Goal: Task Accomplishment & Management: Use online tool/utility

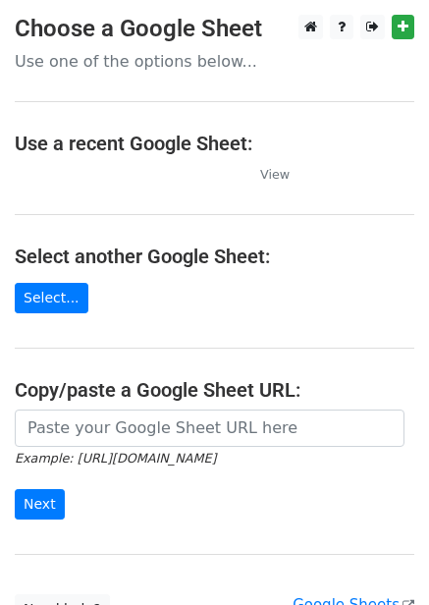
click at [337, 253] on h4 "Select another Google Sheet:" at bounding box center [215, 256] width 400 height 24
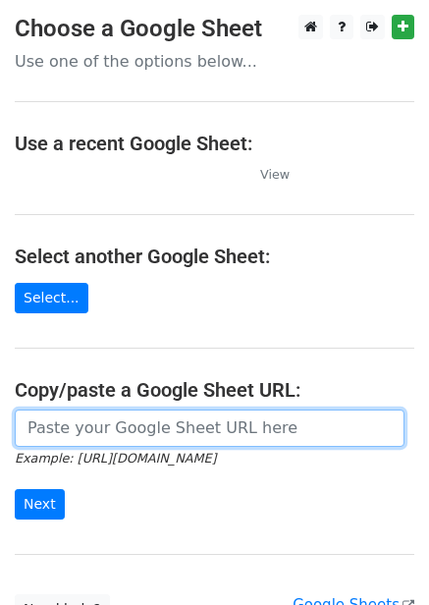
click at [113, 420] on input "url" at bounding box center [210, 427] width 390 height 37
click at [106, 421] on input "url" at bounding box center [210, 427] width 390 height 37
click at [137, 428] on input "url" at bounding box center [210, 427] width 390 height 37
paste input "https://docs.google.com/spreadsheets/d/1v6Wmu2wxASoCK-clD3oDA5AJxk9SQCjeRx1Svdl…"
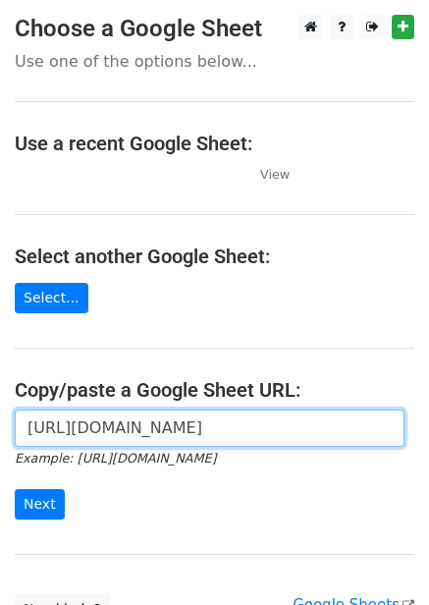
type input "https://docs.google.com/spreadsheets/d/1v6Wmu2wxASoCK-clD3oDA5AJxk9SQCjeRx1Svdl…"
click at [15, 489] on input "Next" at bounding box center [40, 504] width 50 height 30
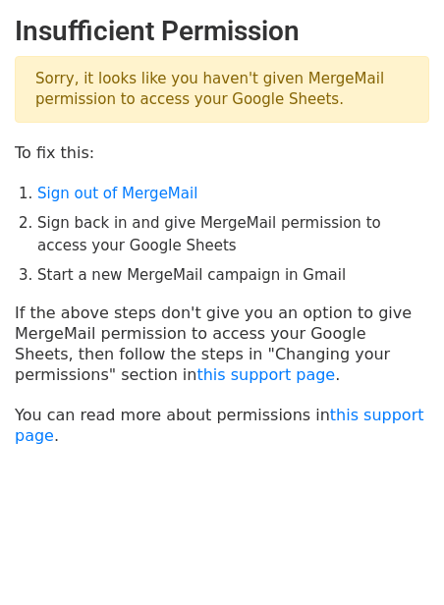
click at [139, 203] on li "Sign out of MergeMail" at bounding box center [233, 194] width 392 height 23
click at [150, 188] on link "Sign out of MergeMail" at bounding box center [117, 194] width 160 height 18
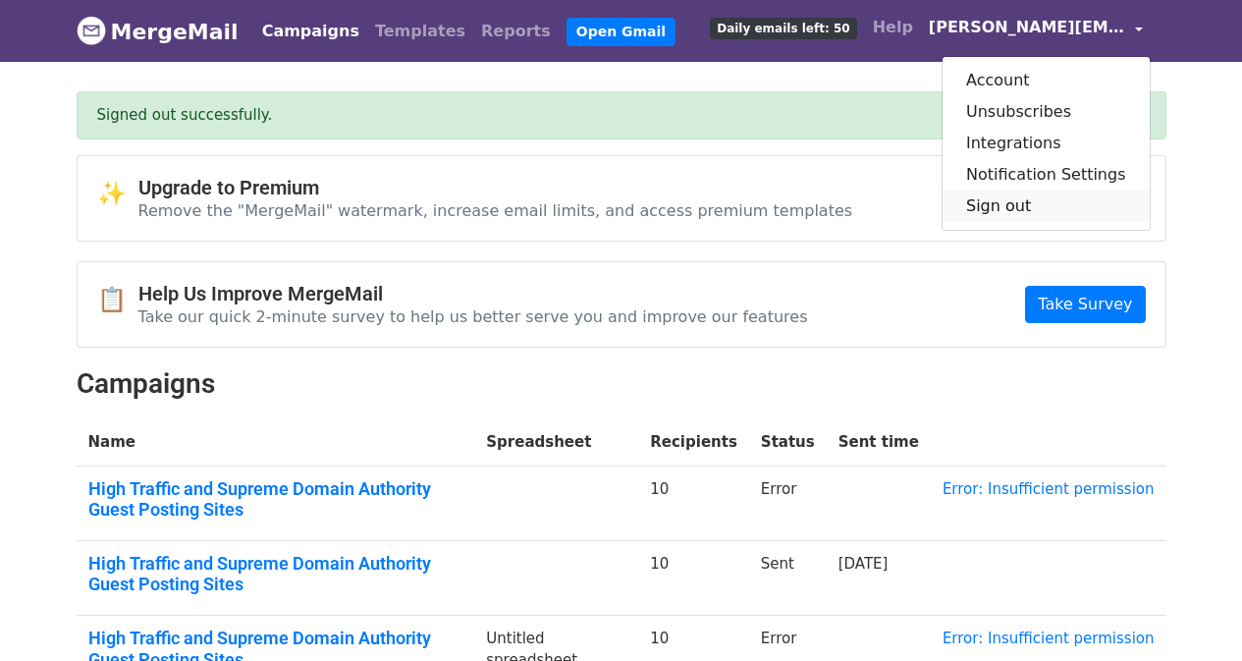
click at [1038, 190] on link "Sign out" at bounding box center [1046, 205] width 207 height 31
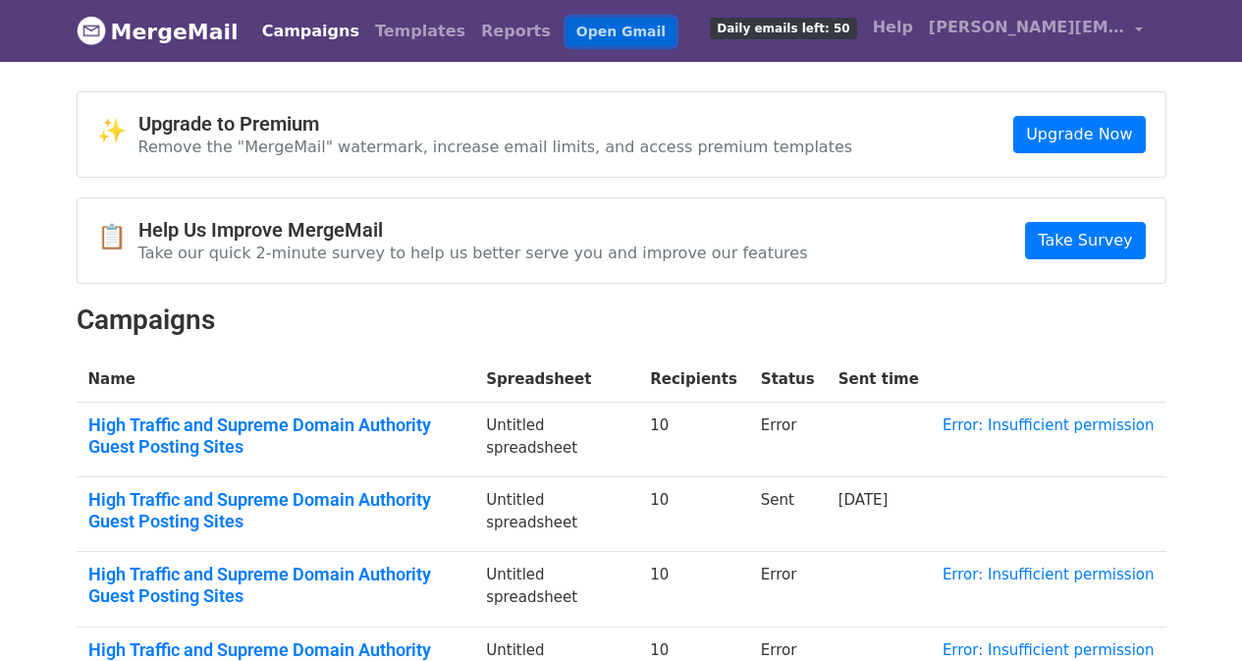
click at [567, 35] on link "Open Gmail" at bounding box center [621, 32] width 109 height 28
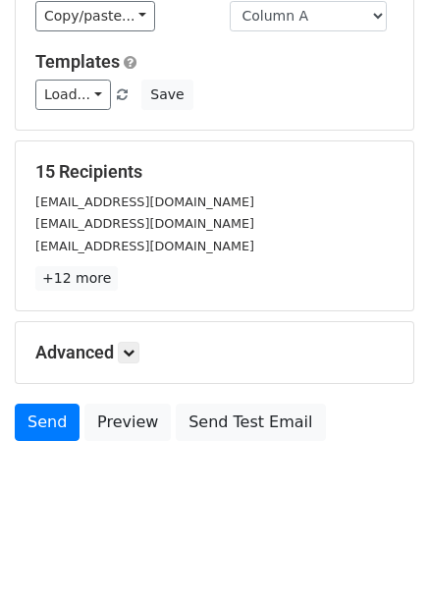
scroll to position [158, 0]
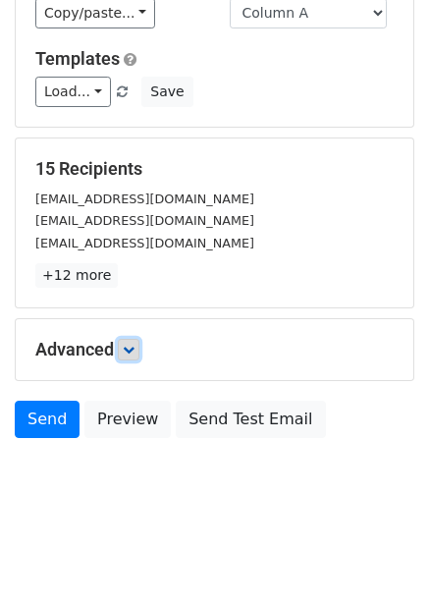
click at [139, 352] on link at bounding box center [129, 350] width 22 height 22
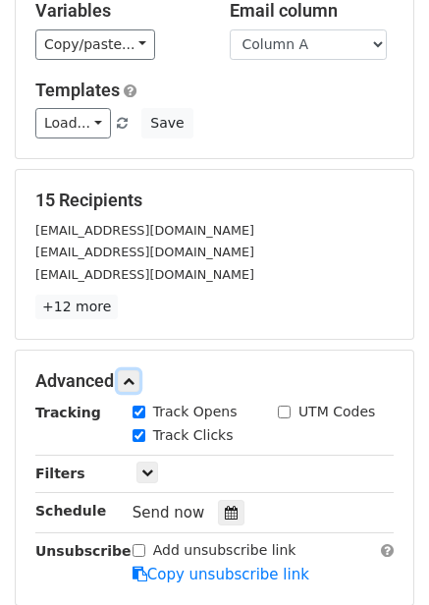
scroll to position [351, 0]
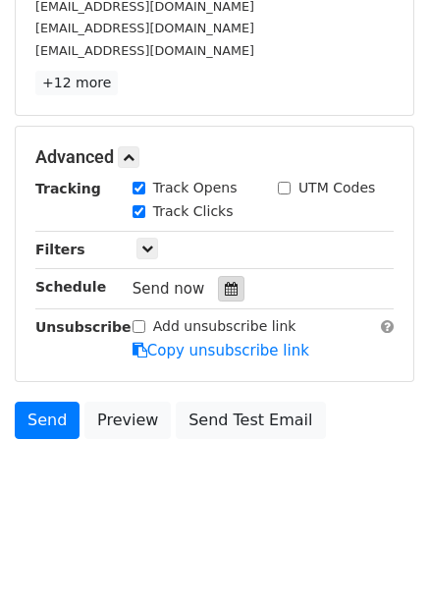
click at [225, 292] on icon at bounding box center [231, 289] width 13 height 14
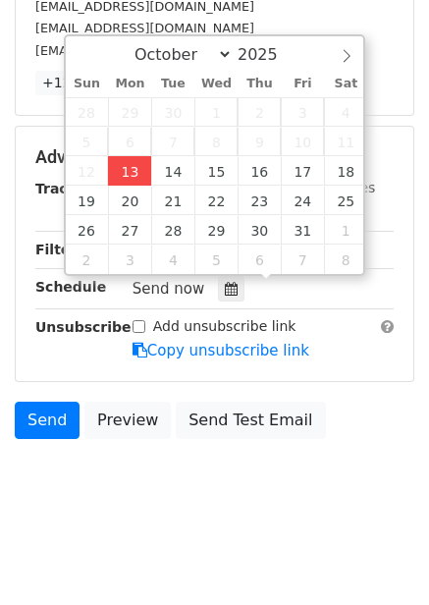
type input "2025-10-13 14:33"
type input "02"
type input "33"
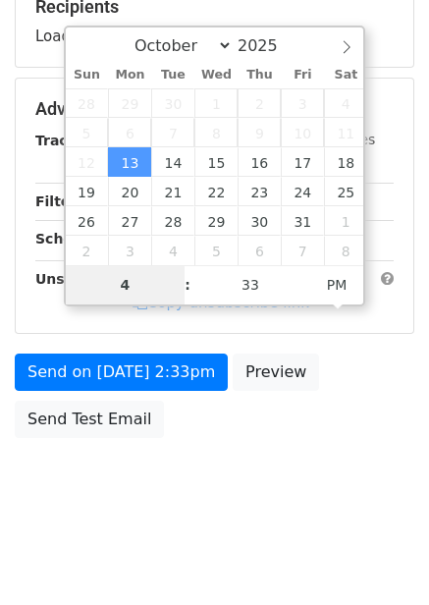
scroll to position [319, 0]
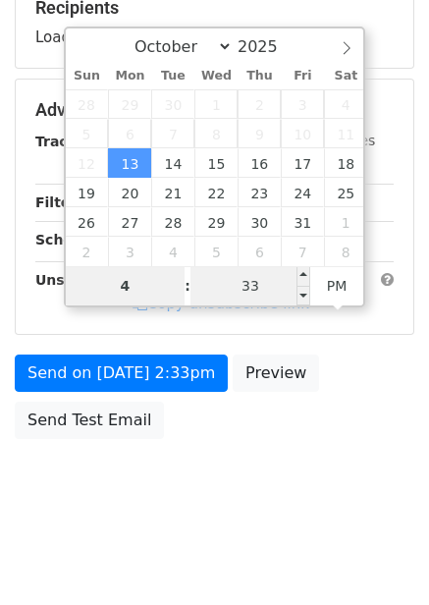
type input "4"
type input "2025-10-13 16:33"
type input "04"
click at [281, 285] on input "33" at bounding box center [250, 285] width 120 height 39
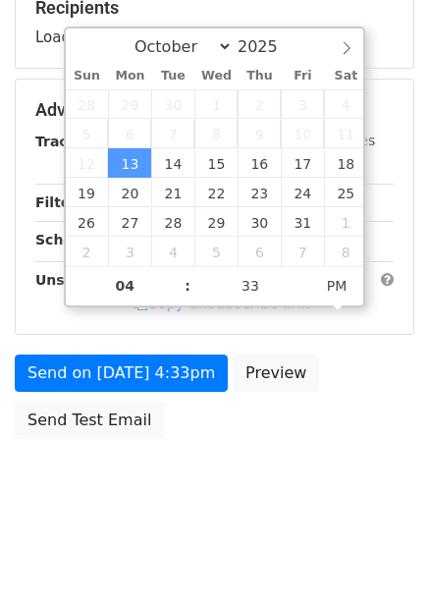
click at [340, 460] on body "New Campaign Daily emails left: 50 Google Sheet: Untitled spreadsheet Variables…" at bounding box center [214, 112] width 429 height 832
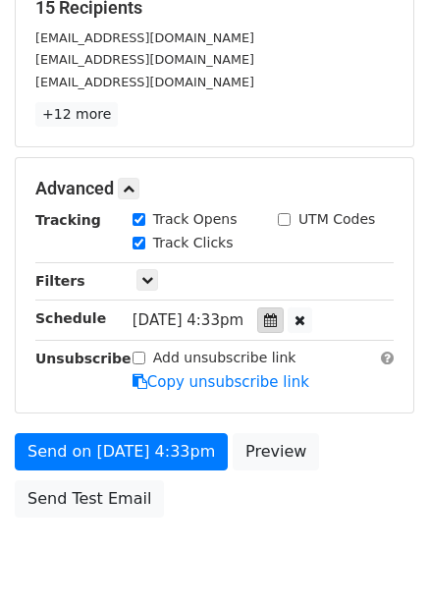
click at [277, 325] on icon at bounding box center [270, 320] width 13 height 14
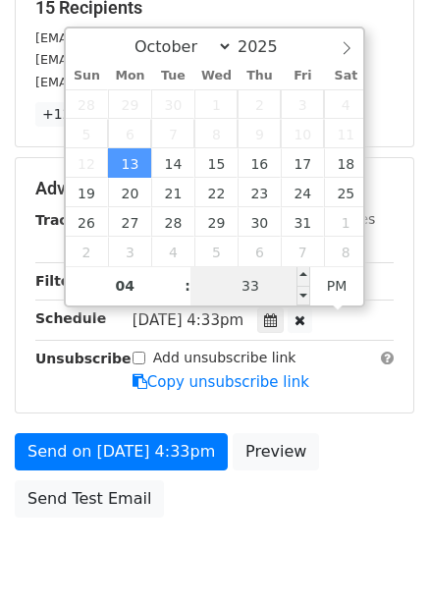
click at [266, 275] on input "33" at bounding box center [250, 285] width 120 height 39
type input "0"
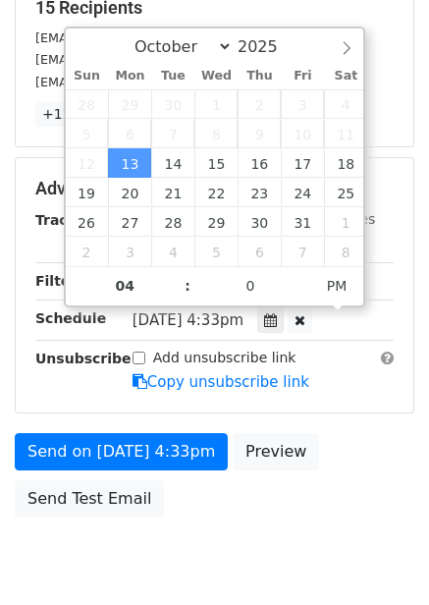
type input "2025-10-13 16:00"
click at [355, 480] on div "Send on Oct 13 at 4:33pm Preview Send Test Email" at bounding box center [214, 480] width 429 height 94
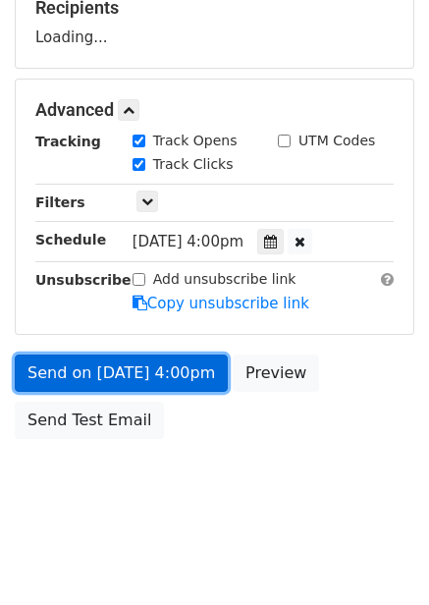
click at [188, 386] on link "Send on Oct 13 at 4:00pm" at bounding box center [121, 372] width 213 height 37
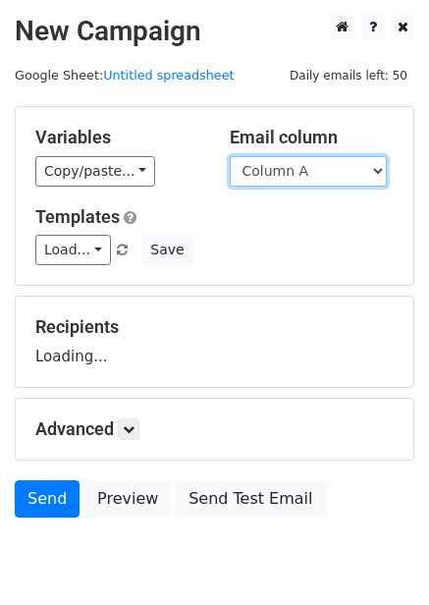
click at [297, 171] on select "Column A Column B Column C Column D Column E Column F" at bounding box center [308, 171] width 157 height 30
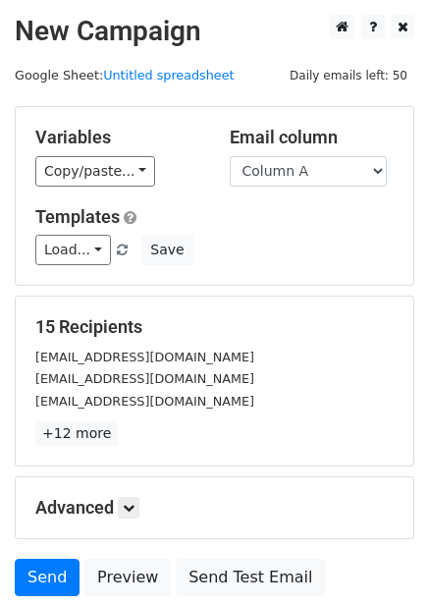
click at [287, 219] on h5 "Templates" at bounding box center [214, 217] width 358 height 22
click at [297, 168] on select "Column A Column B Column C Column D Column E Column F" at bounding box center [308, 171] width 157 height 30
select select "Column B"
click at [230, 156] on select "Column A Column B Column C Column D Column E Column F" at bounding box center [308, 171] width 157 height 30
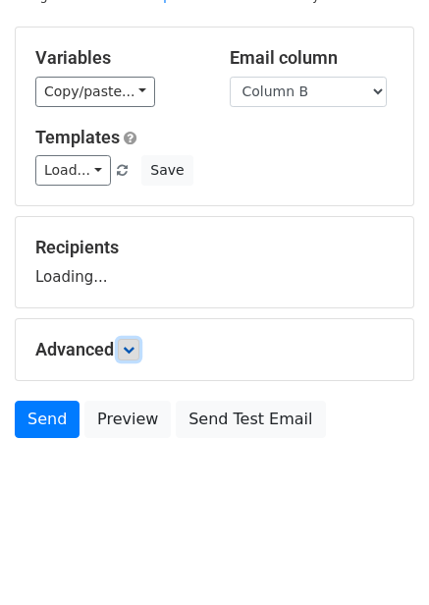
click at [133, 352] on icon at bounding box center [129, 350] width 12 height 12
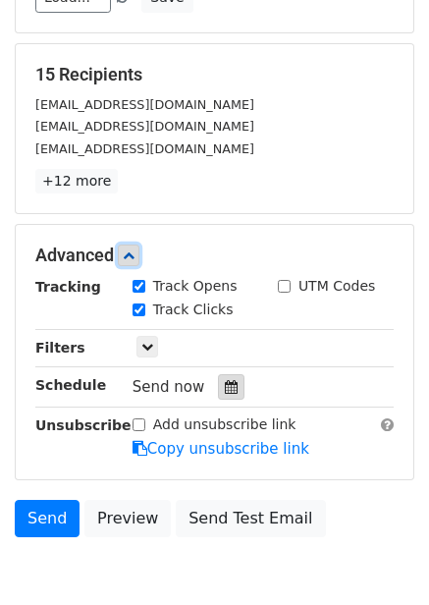
scroll to position [253, 0]
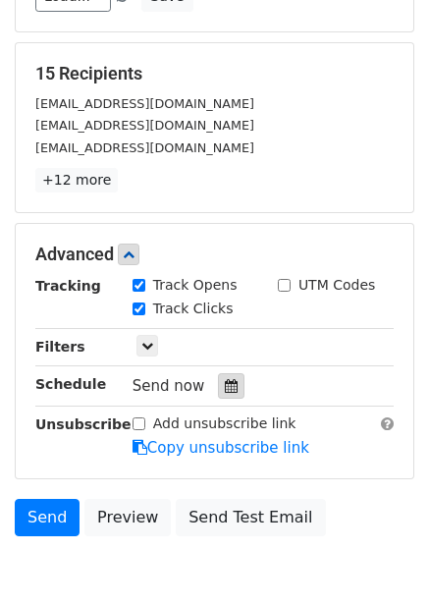
click at [225, 388] on icon at bounding box center [231, 386] width 13 height 14
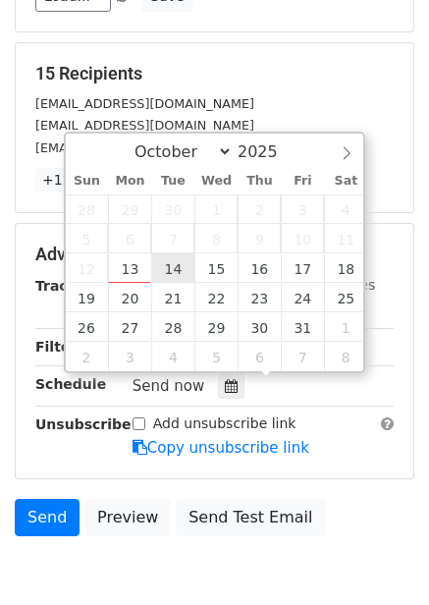
type input "2025-10-14 12:00"
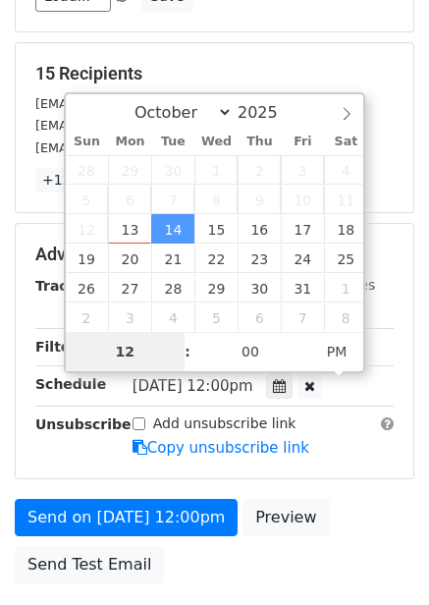
type input "5"
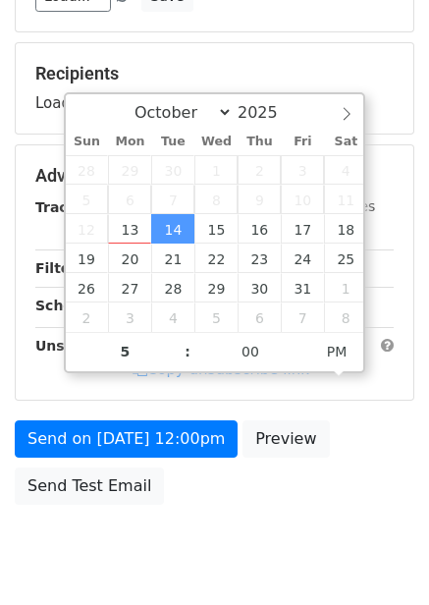
type input "2025-10-14 17:00"
click at [324, 406] on form "Variables Copy/paste... {{Column A}} {{Column B}} {{Column C}} {{Column D}} {{C…" at bounding box center [215, 184] width 400 height 662
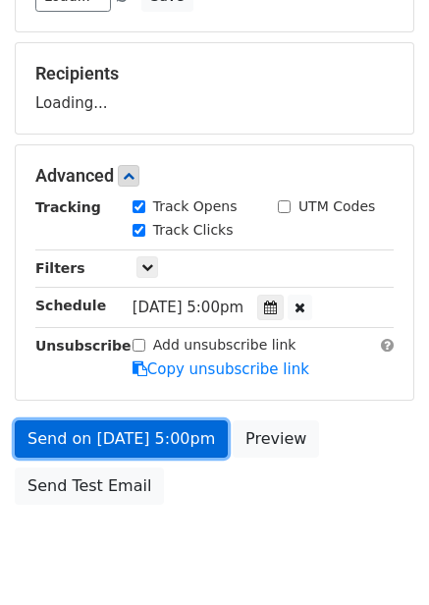
click at [167, 429] on link "Send on Oct 14 at 5:00pm" at bounding box center [121, 438] width 213 height 37
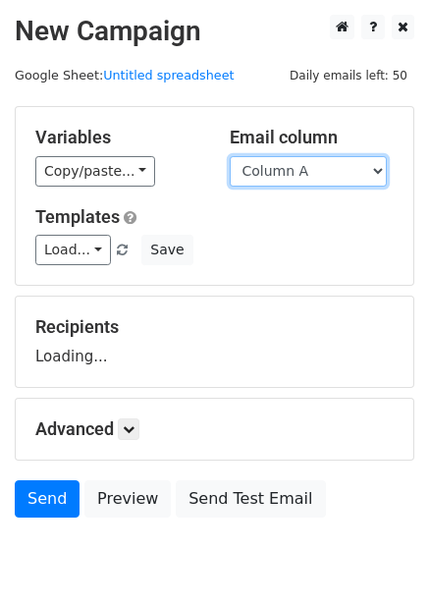
click at [311, 167] on select "Column A Column B Column C Column D Column E Column F" at bounding box center [308, 171] width 157 height 30
drag, startPoint x: 309, startPoint y: 184, endPoint x: 294, endPoint y: 246, distance: 64.8
click at [294, 246] on div "Load... No templates saved Save" at bounding box center [215, 250] width 388 height 30
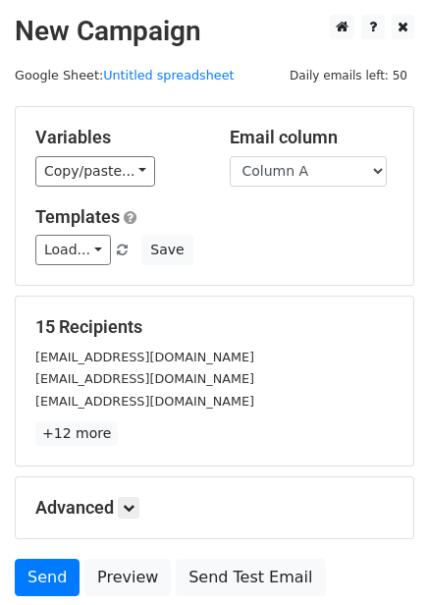
click at [287, 187] on div "Variables Copy/paste... {{Column A}} {{Column B}} {{Column C}} {{Column D}} {{C…" at bounding box center [215, 196] width 398 height 178
click at [297, 175] on select "Column A Column B Column C Column D Column E Column F" at bounding box center [308, 171] width 157 height 30
select select "Column C"
click at [230, 156] on select "Column A Column B Column C Column D Column E Column F" at bounding box center [308, 171] width 157 height 30
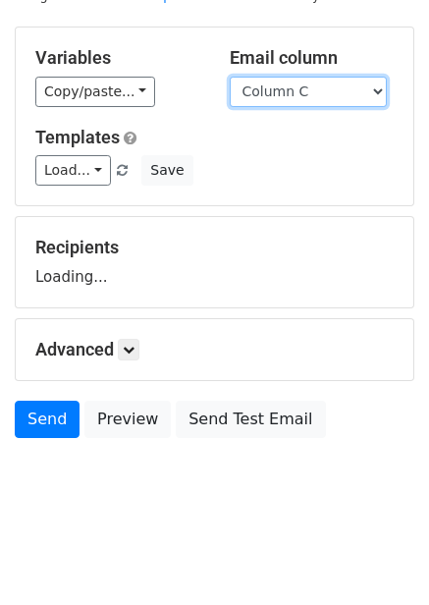
scroll to position [80, 0]
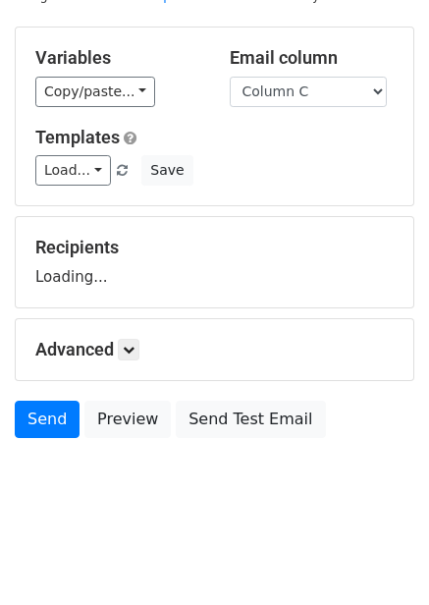
click at [133, 335] on div "Advanced Tracking Track Opens UTM Codes Track Clicks Filters Only include sprea…" at bounding box center [215, 349] width 398 height 61
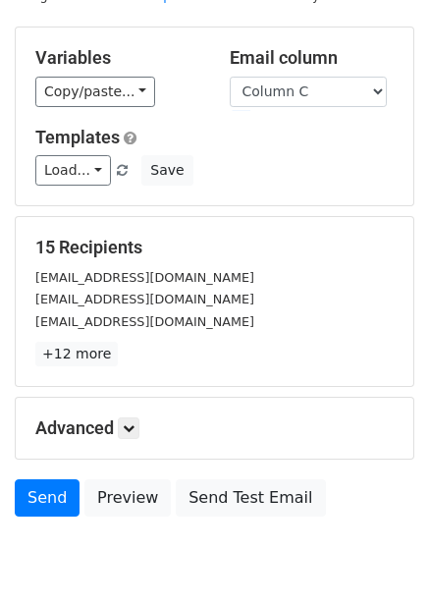
click at [134, 353] on p "+12 more" at bounding box center [214, 354] width 358 height 25
click at [129, 437] on link at bounding box center [129, 428] width 22 height 22
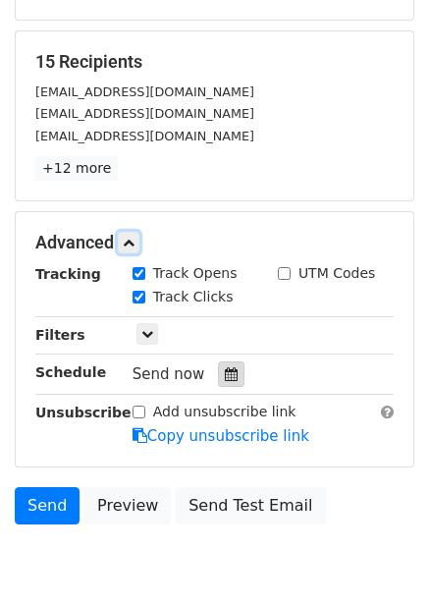
scroll to position [320, 0]
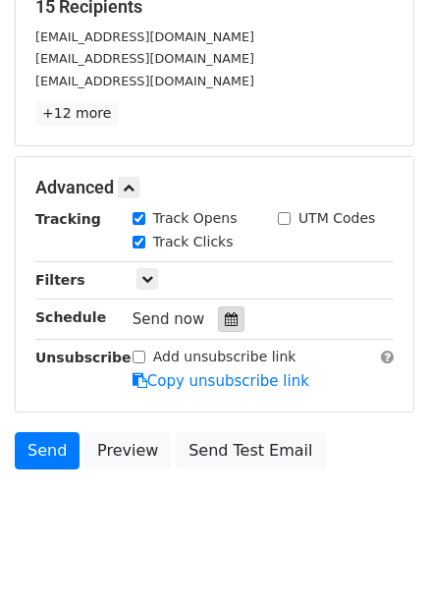
click at [225, 313] on icon at bounding box center [231, 319] width 13 height 14
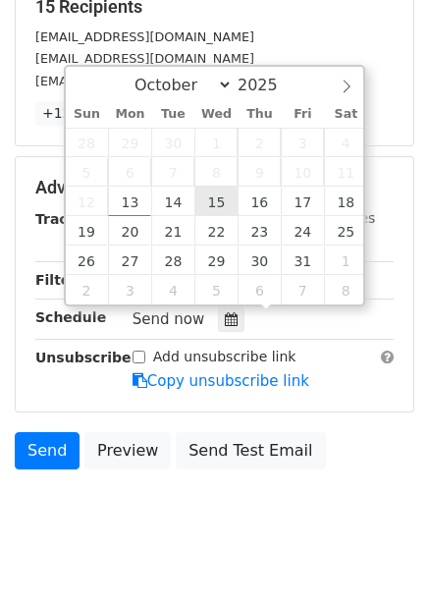
type input "2025-10-15 12:00"
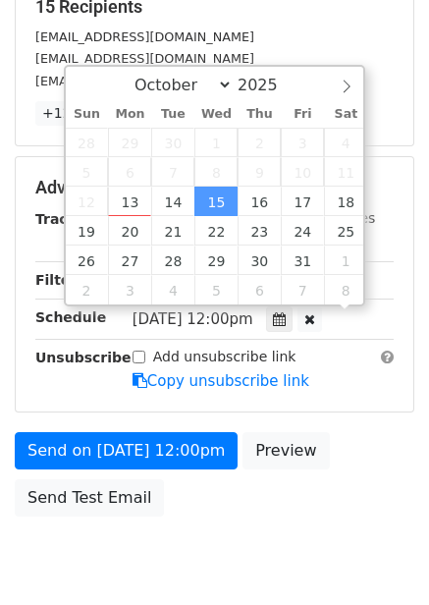
scroll to position [1, 0]
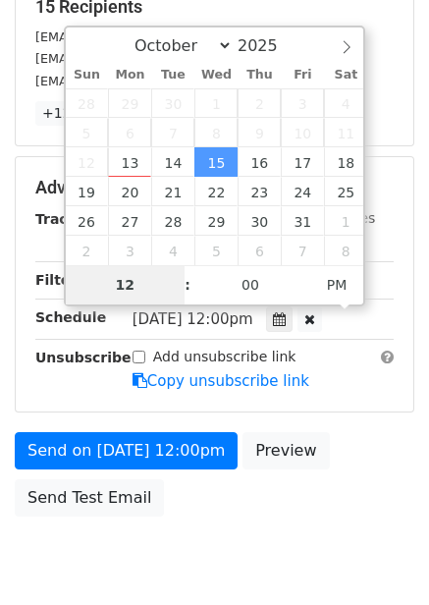
type input "6"
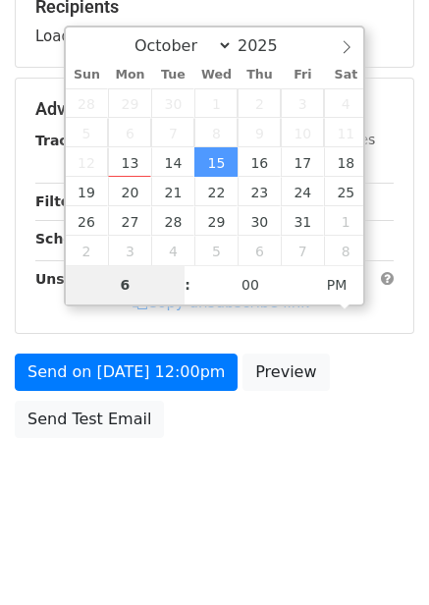
scroll to position [319, 0]
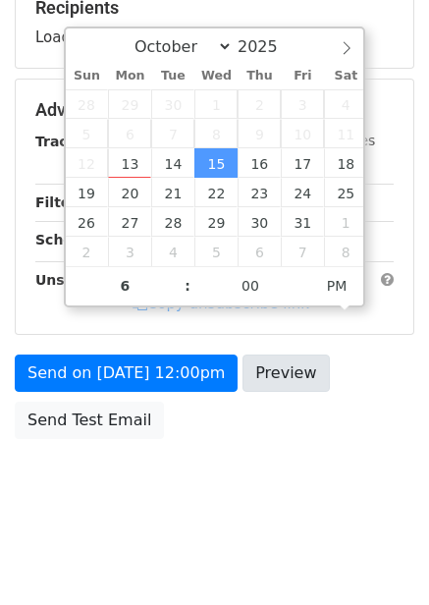
type input "2025-10-15 18:00"
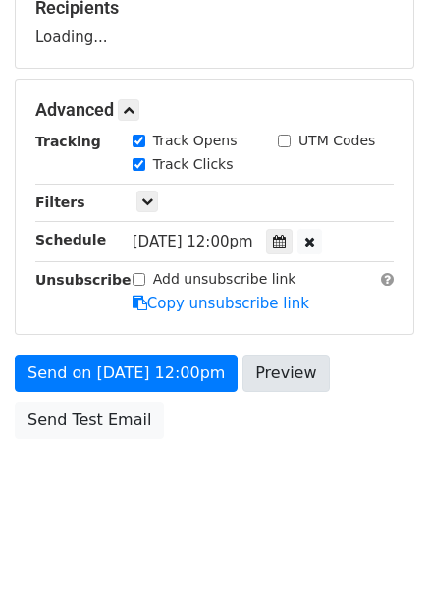
click at [310, 406] on div "Preview your emails before sending" at bounding box center [272, 421] width 196 height 49
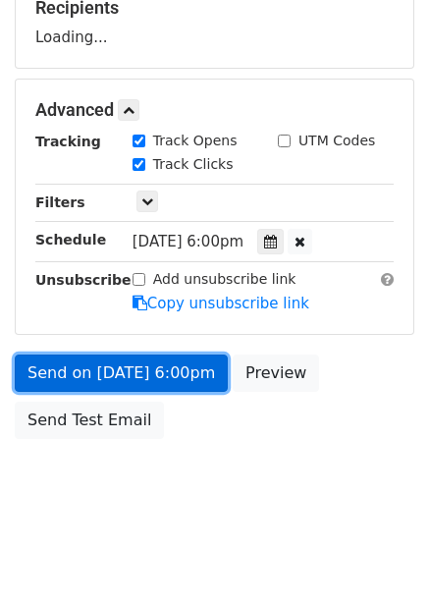
click at [192, 379] on link "Send on Oct 15 at 6:00pm" at bounding box center [121, 372] width 213 height 37
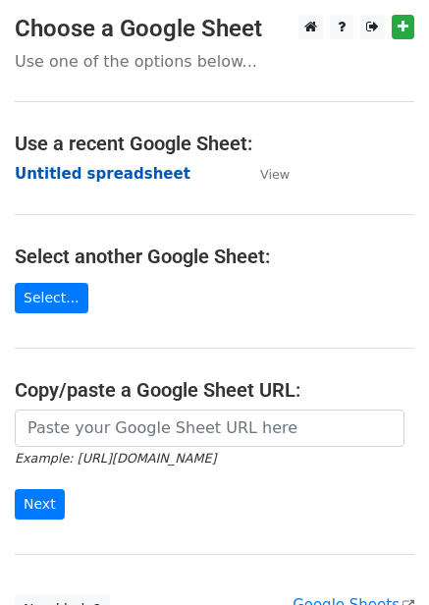
click at [118, 171] on strong "Untitled spreadsheet" at bounding box center [103, 174] width 176 height 18
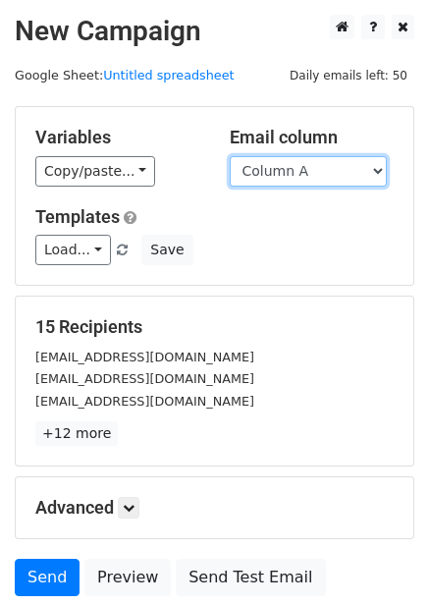
click at [340, 174] on select "Column A Column B Column C Column D Column E Column F" at bounding box center [308, 171] width 157 height 30
select select "Column D"
click at [230, 156] on select "Column A Column B Column C Column D Column E Column F" at bounding box center [308, 171] width 157 height 30
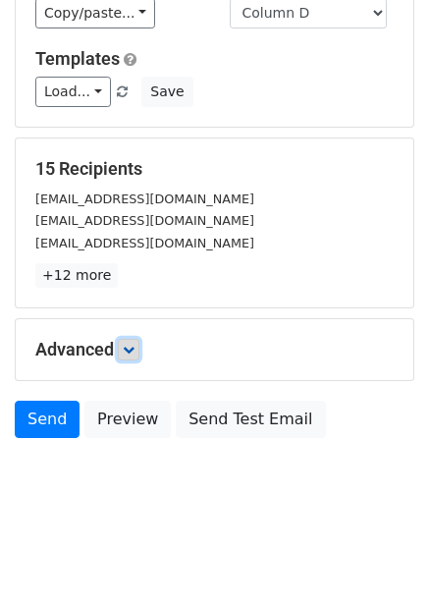
click at [139, 354] on link at bounding box center [129, 350] width 22 height 22
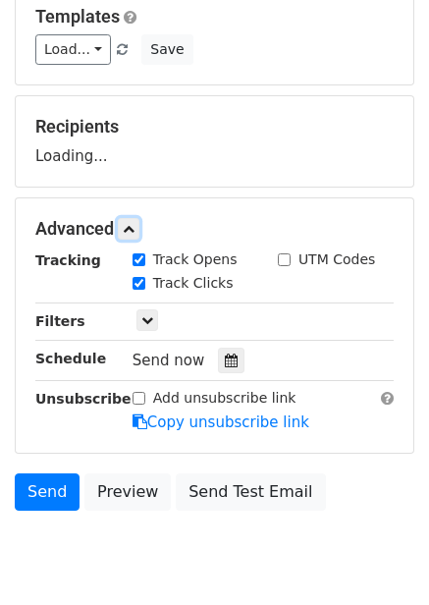
scroll to position [251, 0]
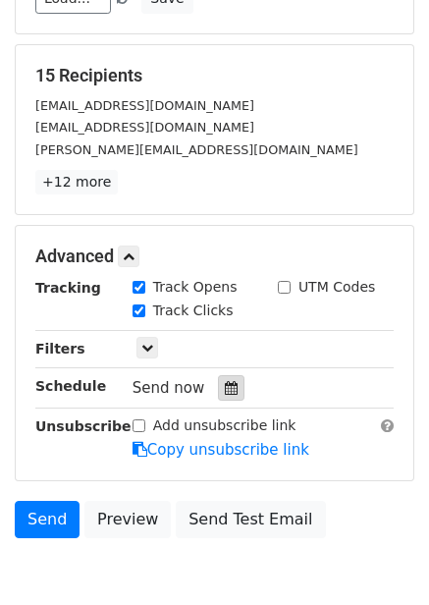
click at [225, 393] on icon at bounding box center [231, 388] width 13 height 14
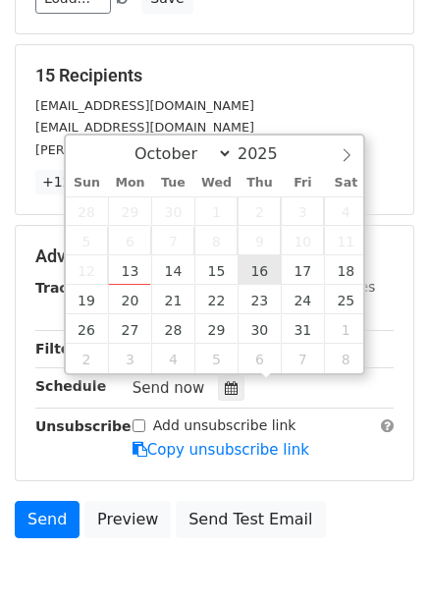
type input "2025-10-16 12:00"
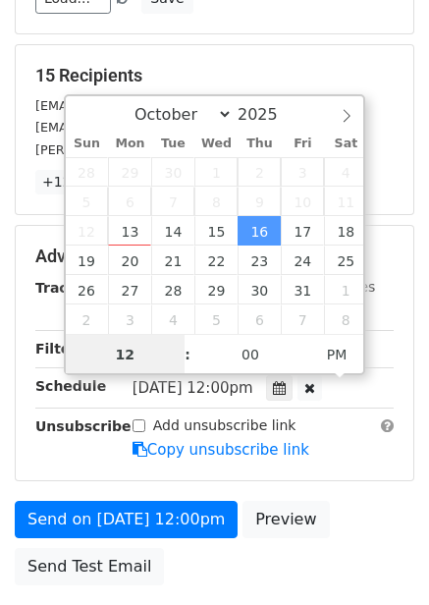
scroll to position [1, 0]
type input "7"
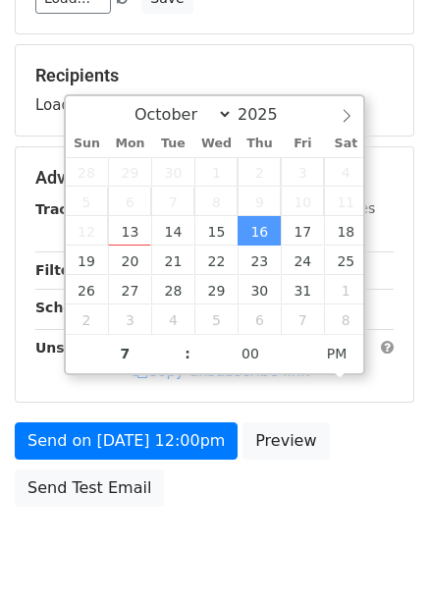
type input "2025-10-16 19:00"
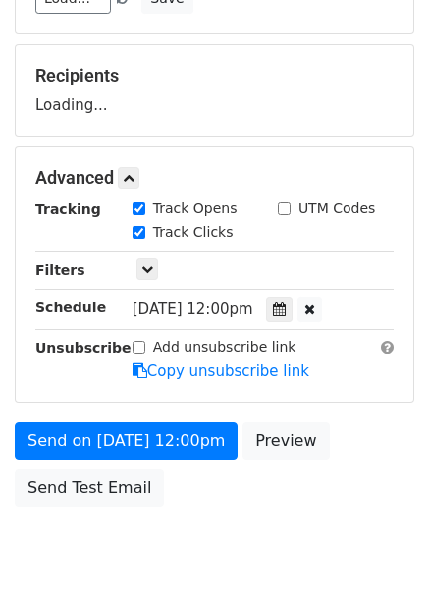
click at [360, 469] on div "Send on Oct 16 at 12:00pm Preview Send Test Email" at bounding box center [214, 469] width 429 height 94
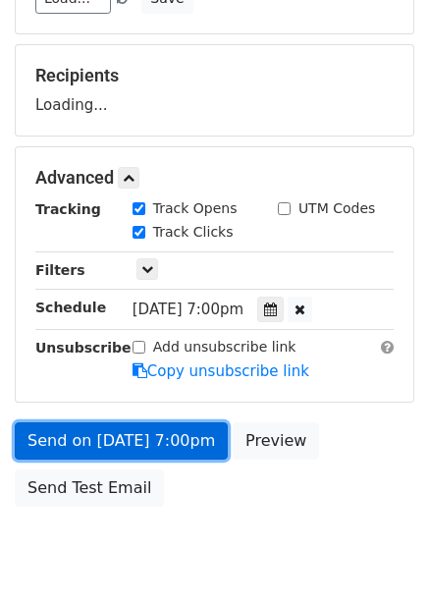
click at [179, 422] on link "Send on Oct 16 at 7:00pm" at bounding box center [121, 440] width 213 height 37
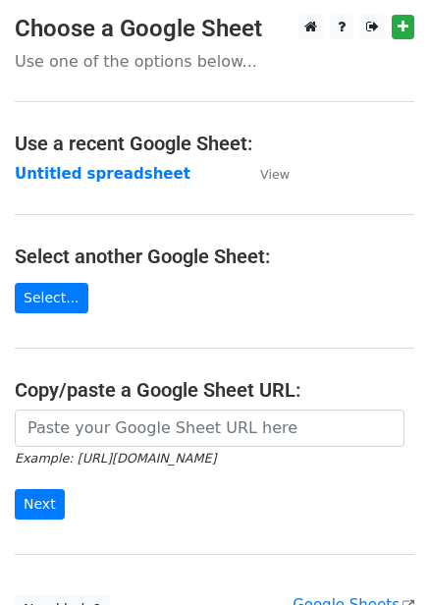
click at [125, 157] on main "Choose a Google Sheet Use one of the options below... Use a recent Google Sheet…" at bounding box center [214, 320] width 429 height 610
click at [122, 171] on strong "Untitled spreadsheet" at bounding box center [103, 174] width 176 height 18
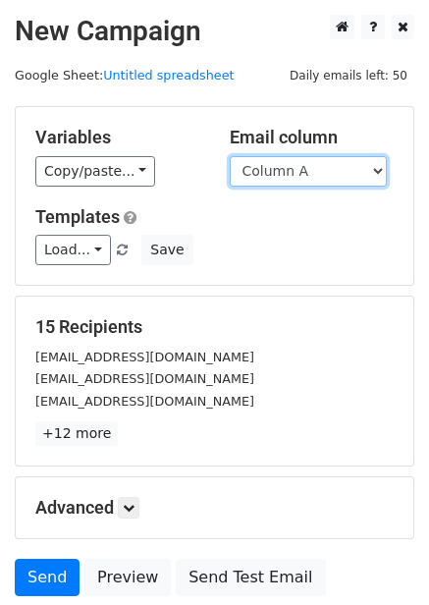
click at [289, 175] on select "Column A Column B Column C Column D Column E Column F" at bounding box center [308, 171] width 157 height 30
select select "Column E"
click at [230, 156] on select "Column A Column B Column C Column D Column E Column F" at bounding box center [308, 171] width 157 height 30
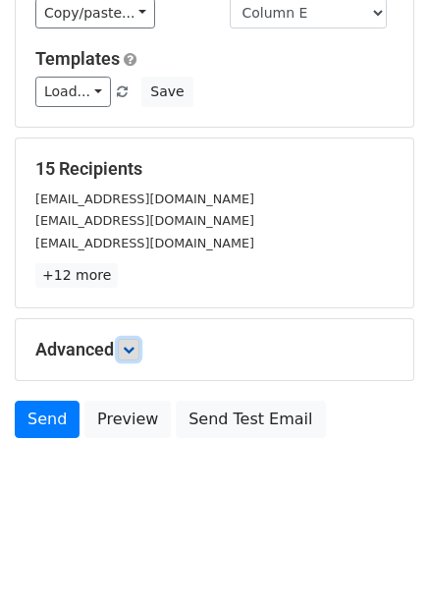
click at [125, 352] on link at bounding box center [129, 350] width 22 height 22
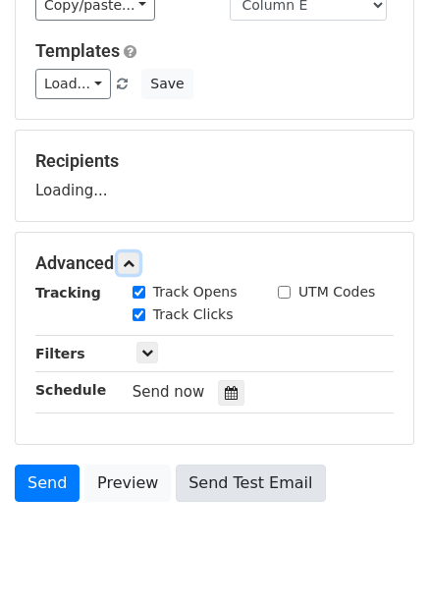
scroll to position [252, 0]
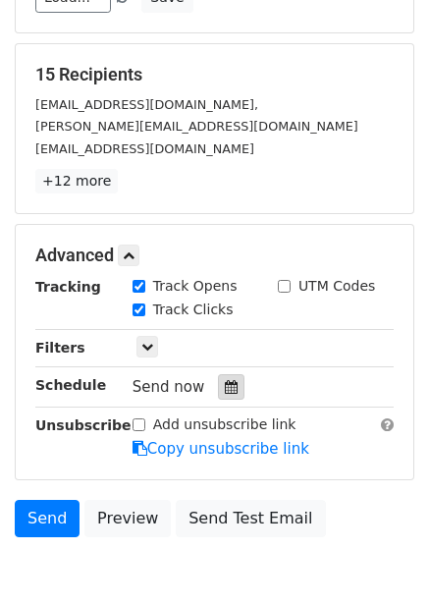
click at [225, 385] on icon at bounding box center [231, 387] width 13 height 14
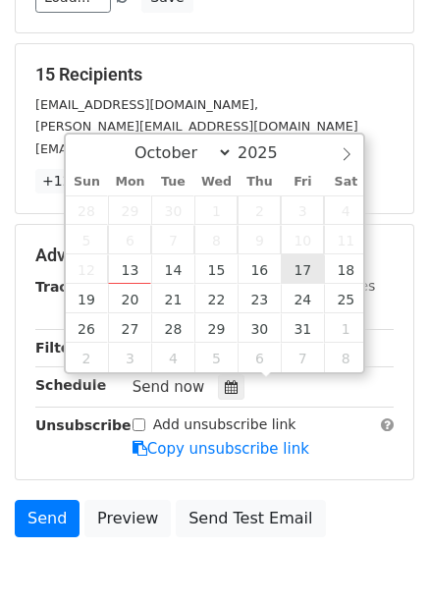
type input "2025-10-17 12:00"
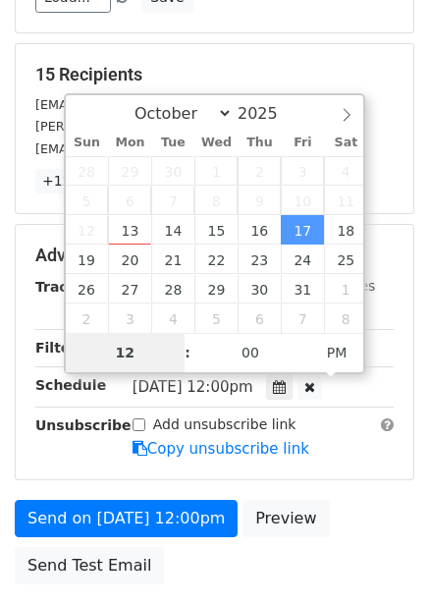
type input "8"
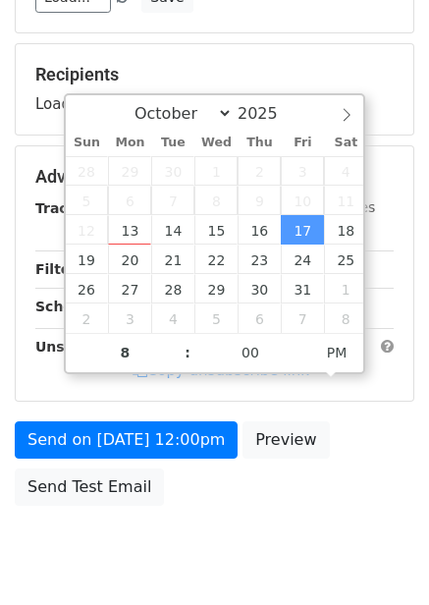
type input "2025-10-17 20:00"
click at [351, 460] on div "Send on Oct 17 at 12:00pm Preview Send Test Email" at bounding box center [214, 468] width 429 height 94
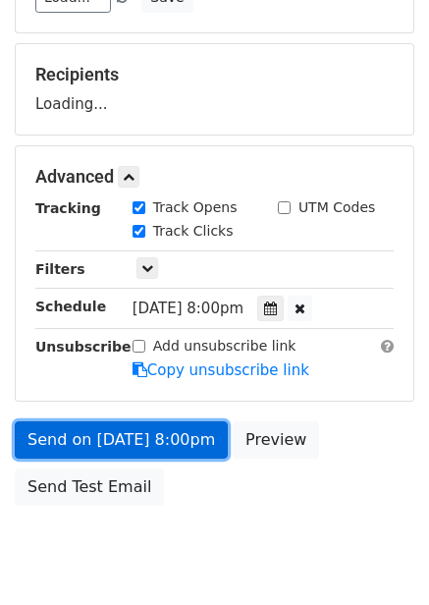
click at [194, 451] on link "Send on Oct 17 at 8:00pm" at bounding box center [121, 439] width 213 height 37
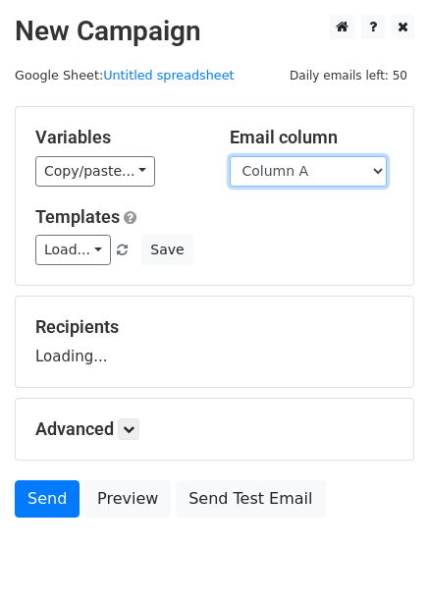
drag, startPoint x: 369, startPoint y: 174, endPoint x: 365, endPoint y: 186, distance: 12.4
click at [369, 174] on select "Column A Column B Column C Column D Column E Column F" at bounding box center [308, 171] width 157 height 30
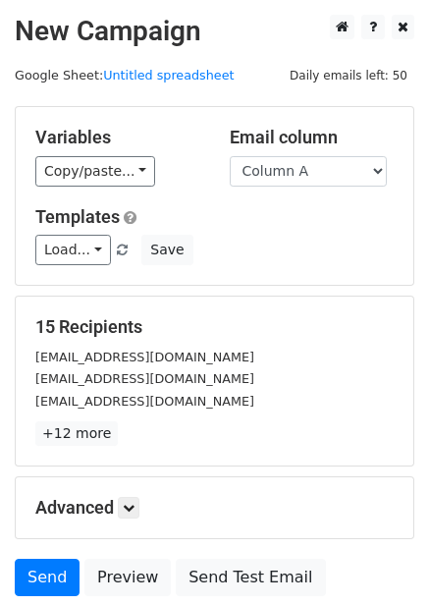
click at [358, 154] on div "Email column Column A Column B Column C Column D Column E Column F" at bounding box center [312, 157] width 194 height 60
click at [356, 171] on select "Column A Column B Column C Column D Column E Column F" at bounding box center [308, 171] width 157 height 30
select select "Column F"
click at [230, 156] on select "Column A Column B Column C Column D Column E Column F" at bounding box center [308, 171] width 157 height 30
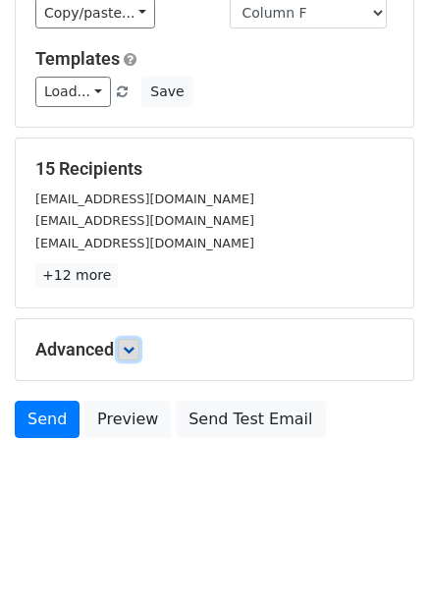
click at [135, 348] on icon at bounding box center [129, 350] width 12 height 12
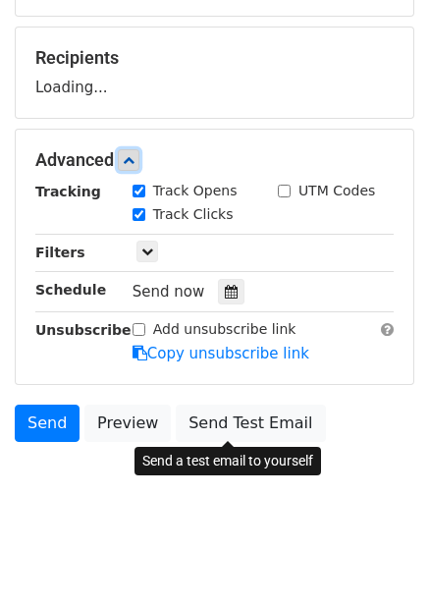
scroll to position [272, 0]
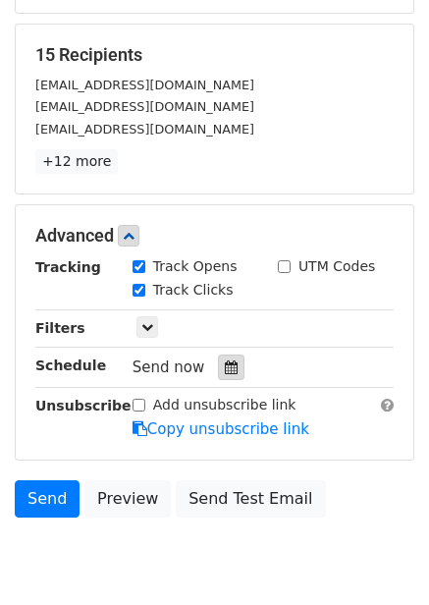
click at [225, 366] on icon at bounding box center [231, 367] width 13 height 14
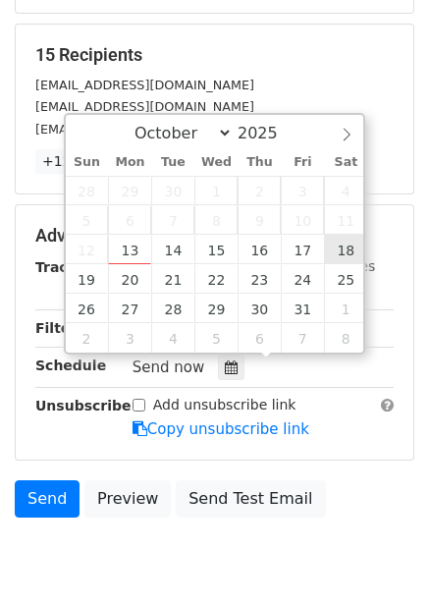
type input "[DATE] 12:00"
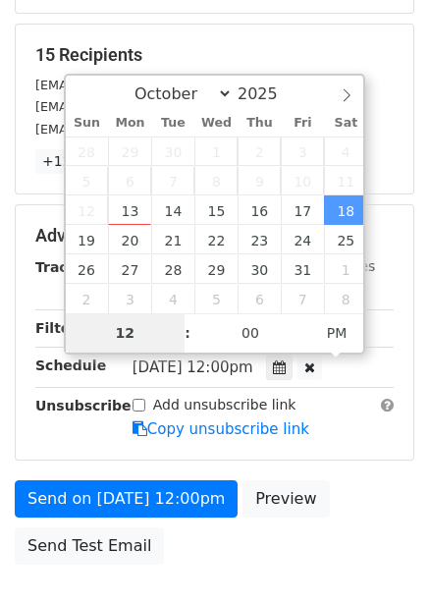
type input "9"
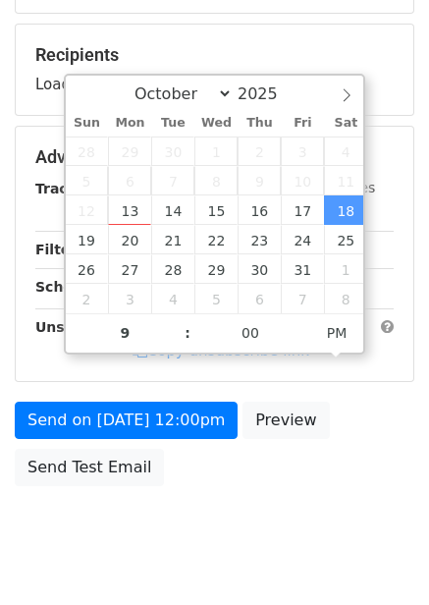
type input "[DATE] 21:00"
click at [357, 375] on div "Advanced Tracking Track Opens UTM Codes Track Clicks Filters Only include sprea…" at bounding box center [215, 254] width 398 height 254
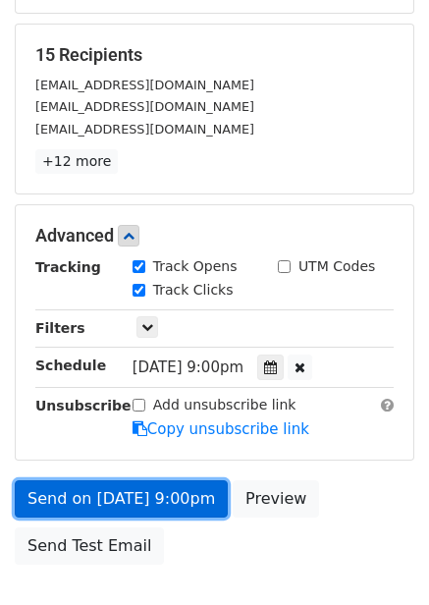
click at [163, 504] on link "Send on [DATE] 9:00pm" at bounding box center [121, 498] width 213 height 37
